Goal: Complete application form

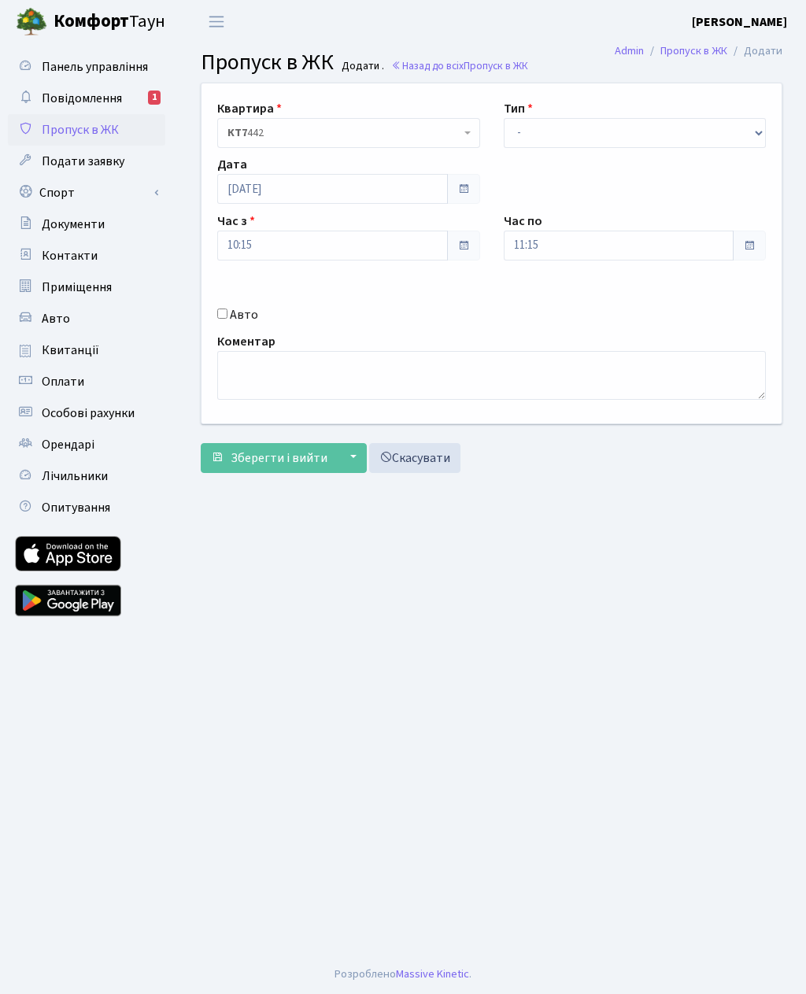
click at [234, 314] on label "Авто" at bounding box center [244, 314] width 28 height 19
click at [227, 314] on input "Авто" at bounding box center [222, 313] width 10 height 10
checkbox input "true"
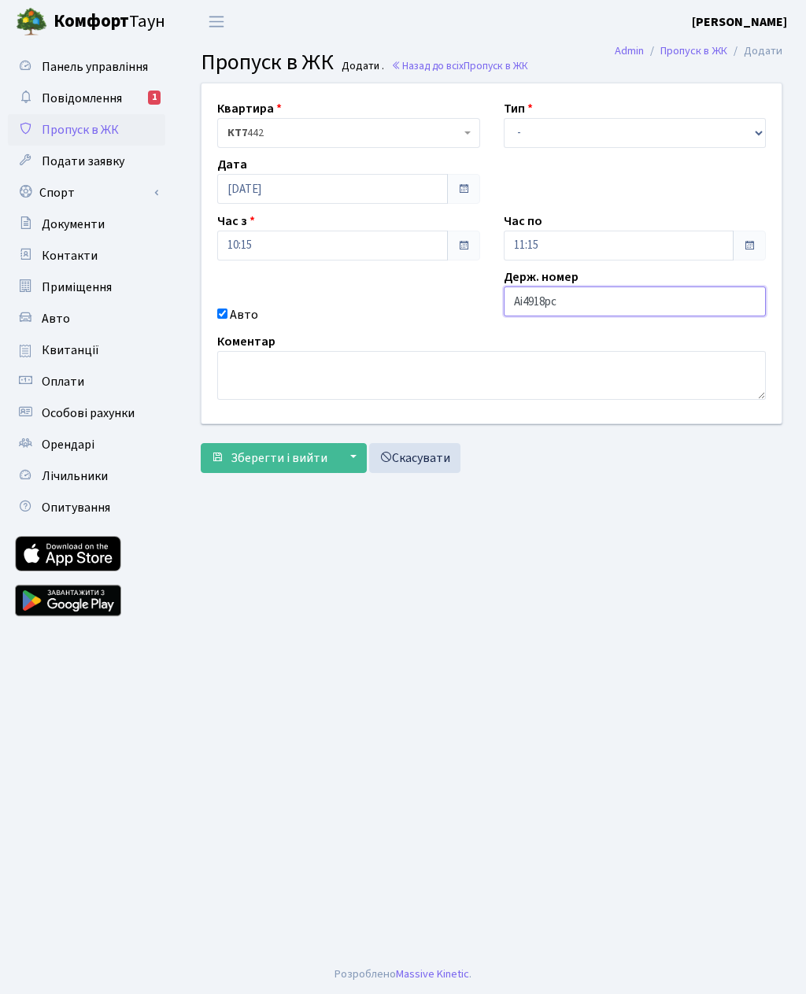
type input "Аі4918рс"
click at [552, 135] on select "- Доставка Таксі Гості Сервіс" at bounding box center [634, 133] width 263 height 30
select select "3"
click at [559, 240] on input "11:15" at bounding box center [618, 245] width 230 height 30
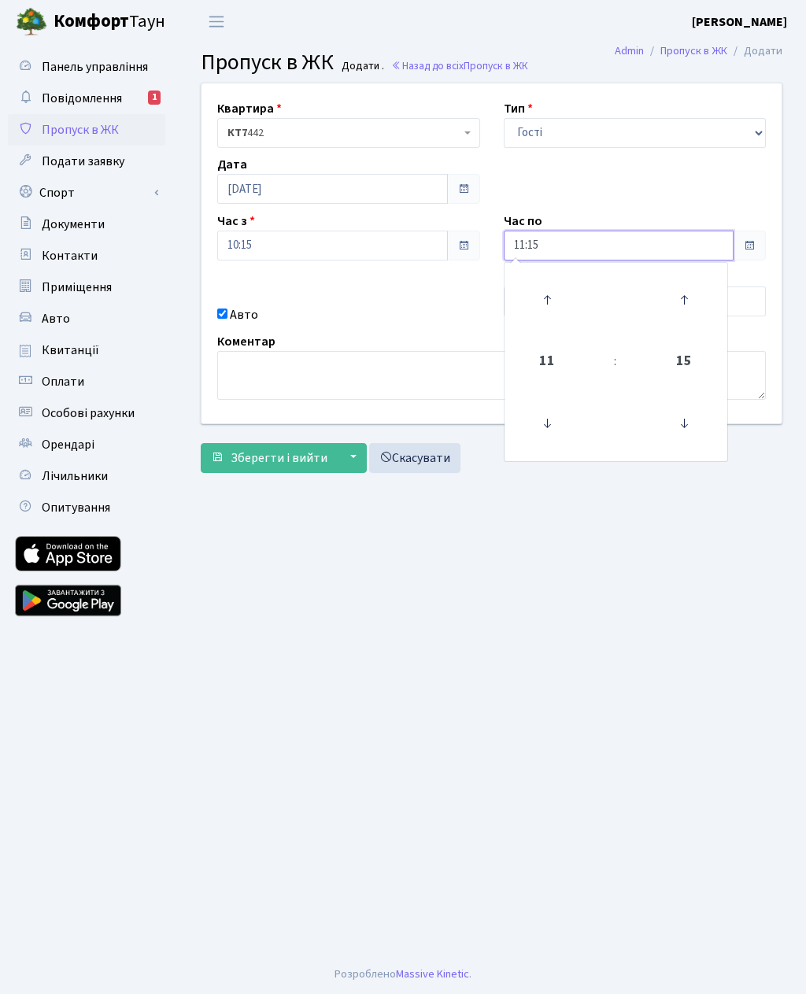
click at [552, 294] on icon at bounding box center [546, 299] width 42 height 42
click at [549, 303] on icon at bounding box center [546, 299] width 42 height 42
click at [542, 300] on icon at bounding box center [546, 299] width 42 height 42
type input "14:15"
click at [533, 572] on main "Admin Пропуск в ЖК Додати Пропуск в ЖК Додати . Назад до всіх Пропуск в ЖК Квар…" at bounding box center [491, 498] width 629 height 911
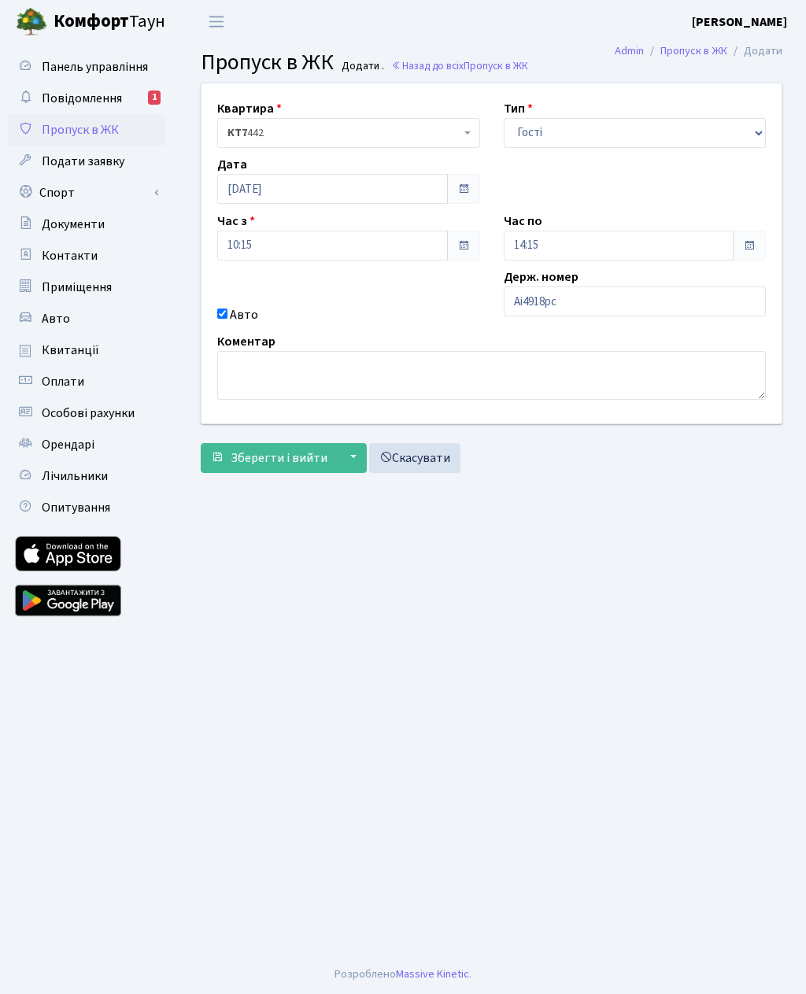
click at [269, 457] on span "Зберегти і вийти" at bounding box center [278, 457] width 97 height 17
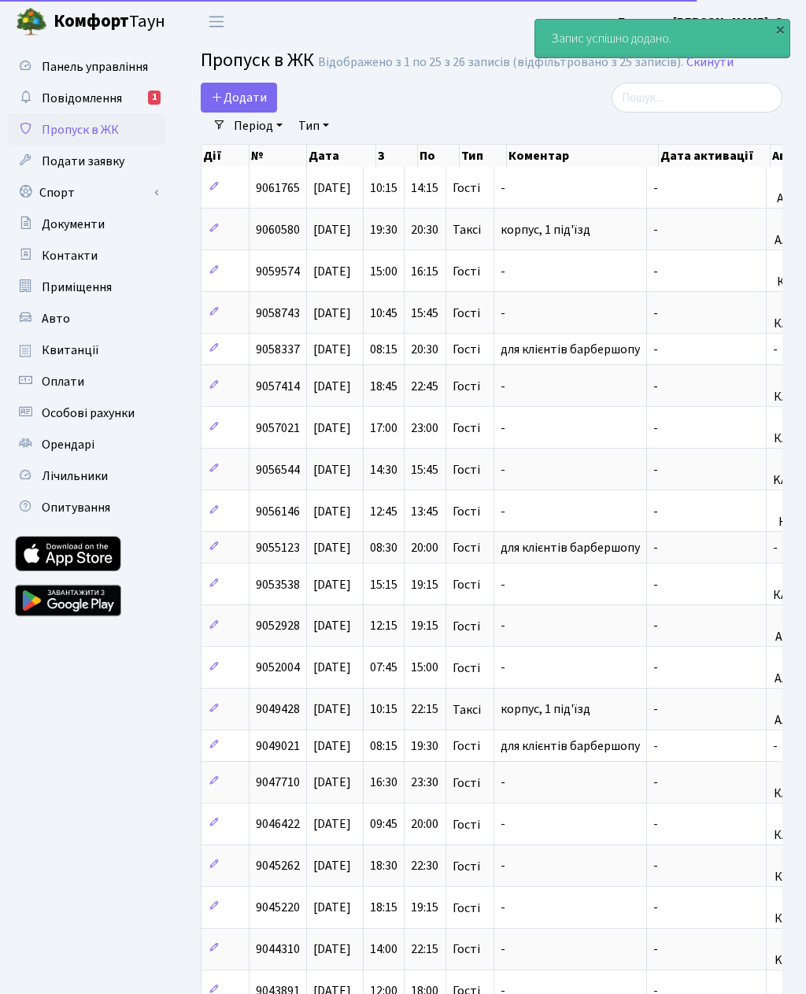
select select "25"
